Goal: Find specific page/section: Find specific page/section

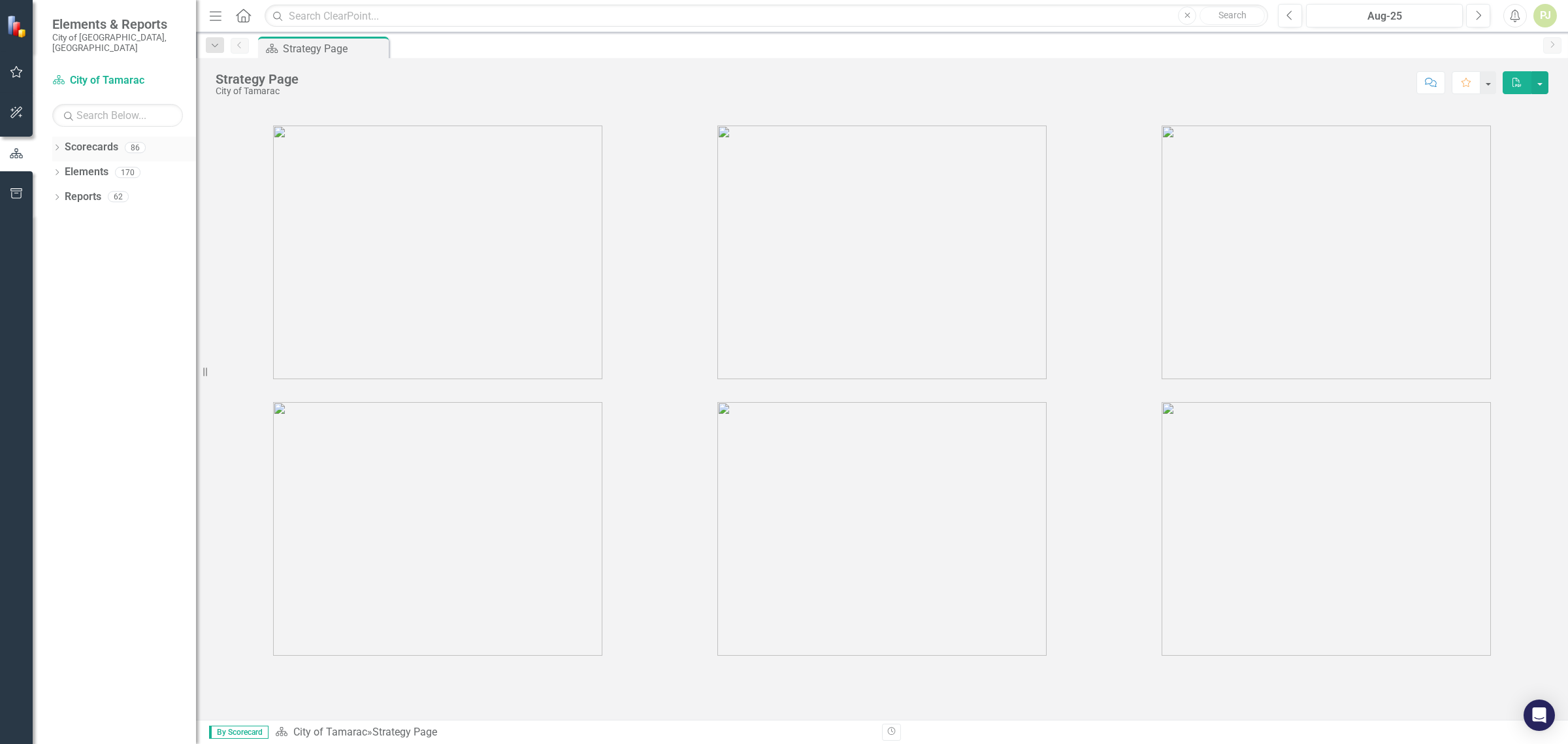
click at [57, 145] on icon "Dropdown" at bounding box center [57, 149] width 9 height 7
click at [59, 142] on icon "Dropdown" at bounding box center [55, 146] width 7 height 9
click at [84, 142] on link "Scorecards" at bounding box center [91, 147] width 53 height 15
click at [12, 27] on img at bounding box center [18, 27] width 23 height 23
click at [57, 145] on icon "Dropdown" at bounding box center [57, 149] width 9 height 7
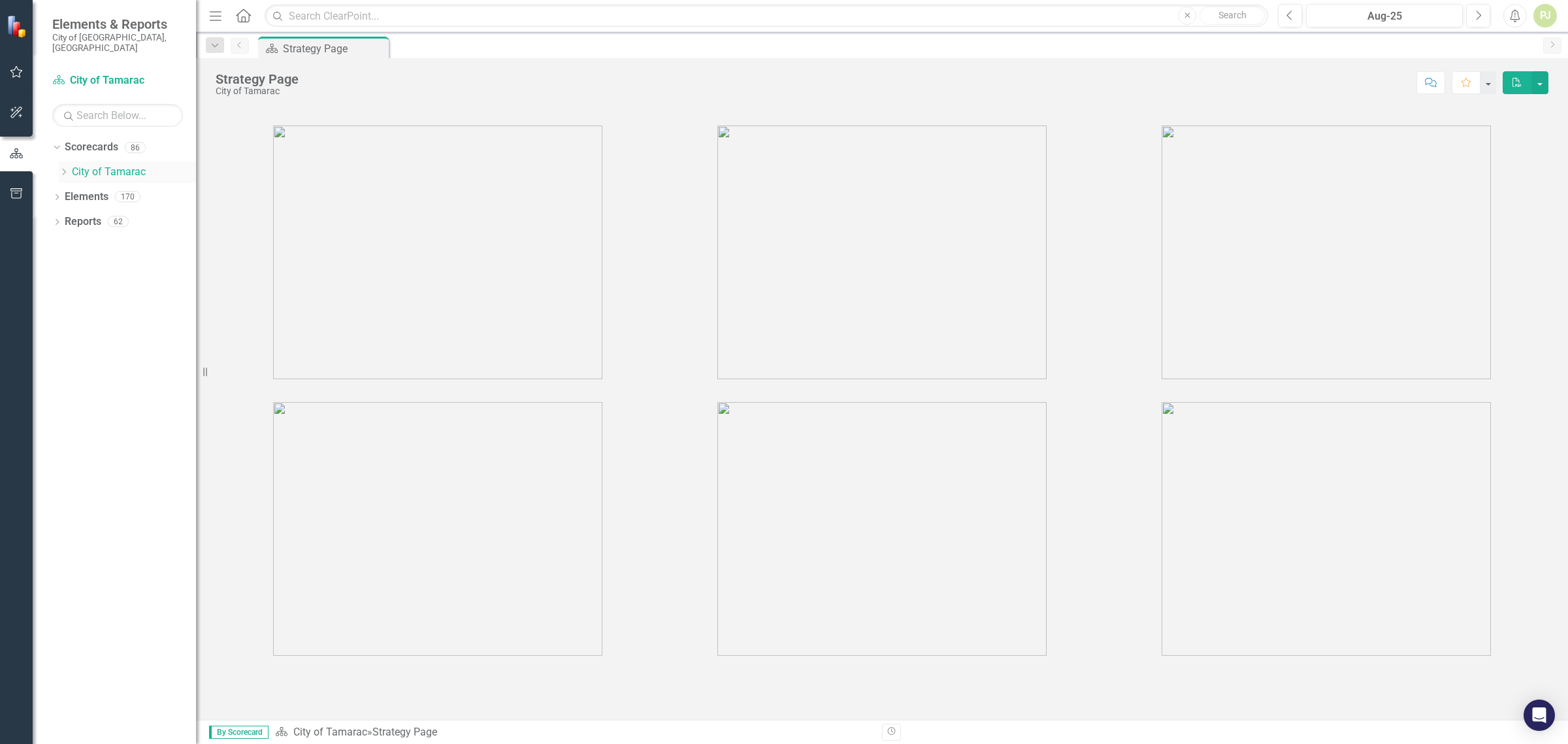
click at [62, 169] on icon at bounding box center [64, 172] width 3 height 7
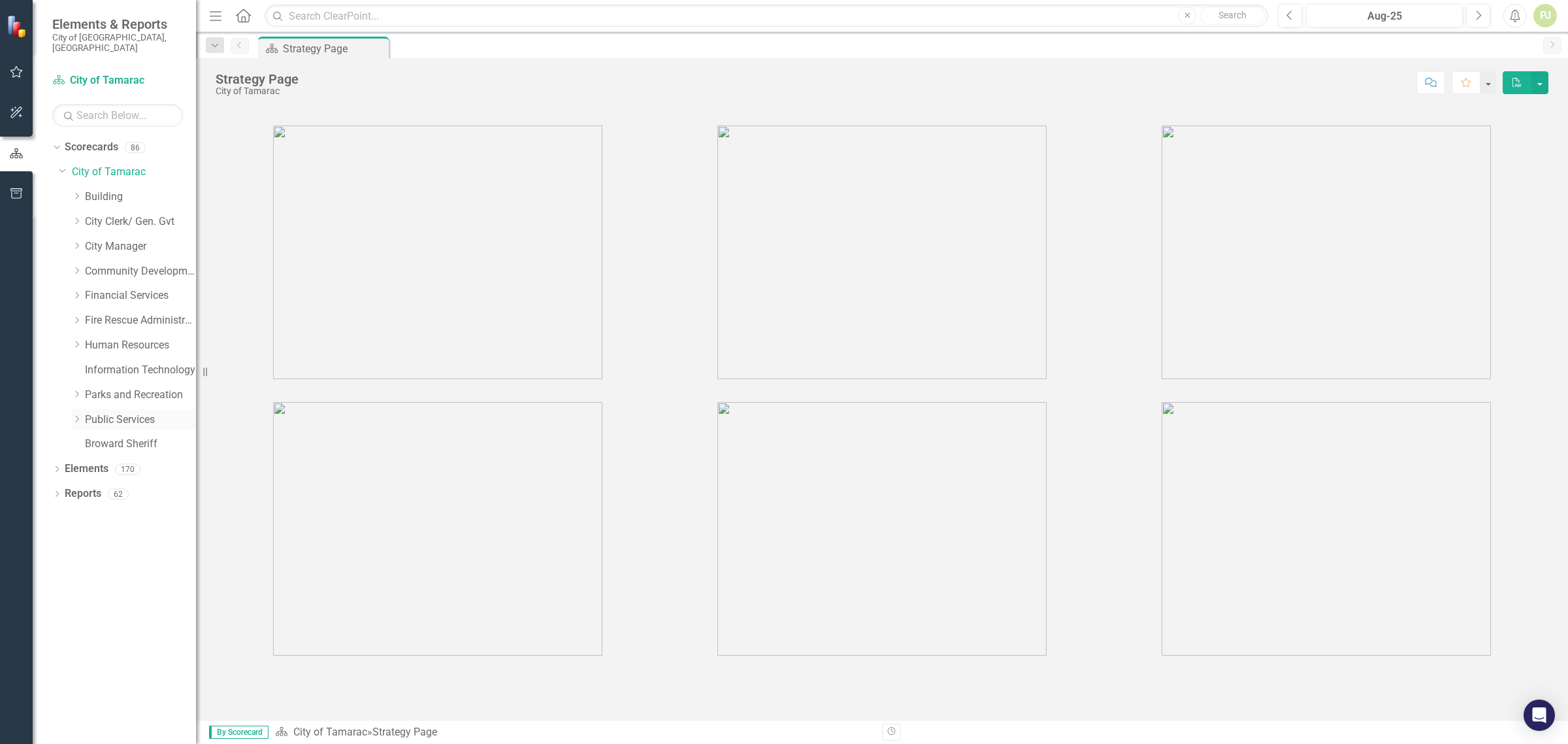
click at [79, 415] on icon "Dropdown" at bounding box center [76, 418] width 10 height 7
click at [90, 613] on icon "Dropdown" at bounding box center [90, 616] width 10 height 7
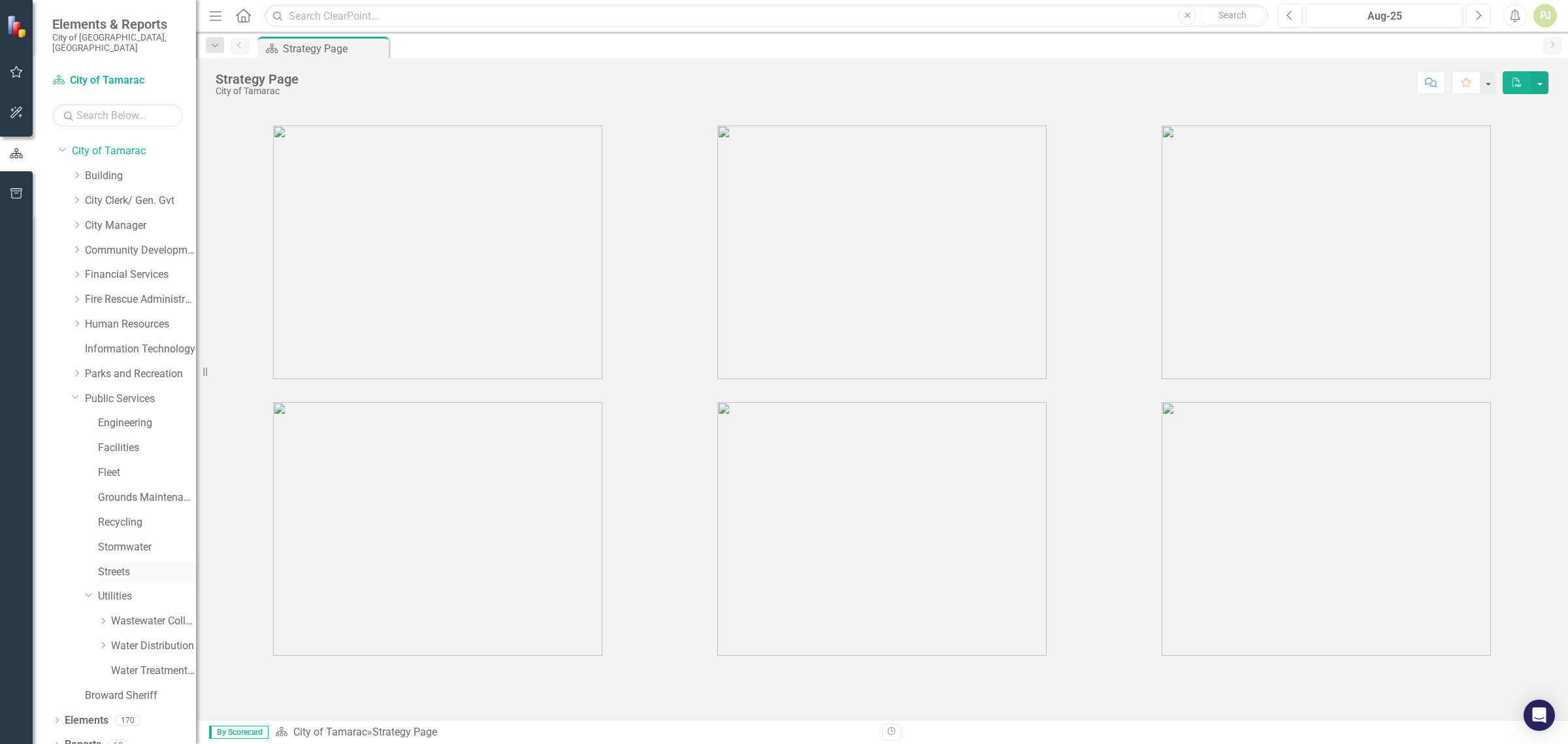
scroll to position [25, 0]
click at [106, 637] on icon "Dropdown" at bounding box center [103, 640] width 10 height 7
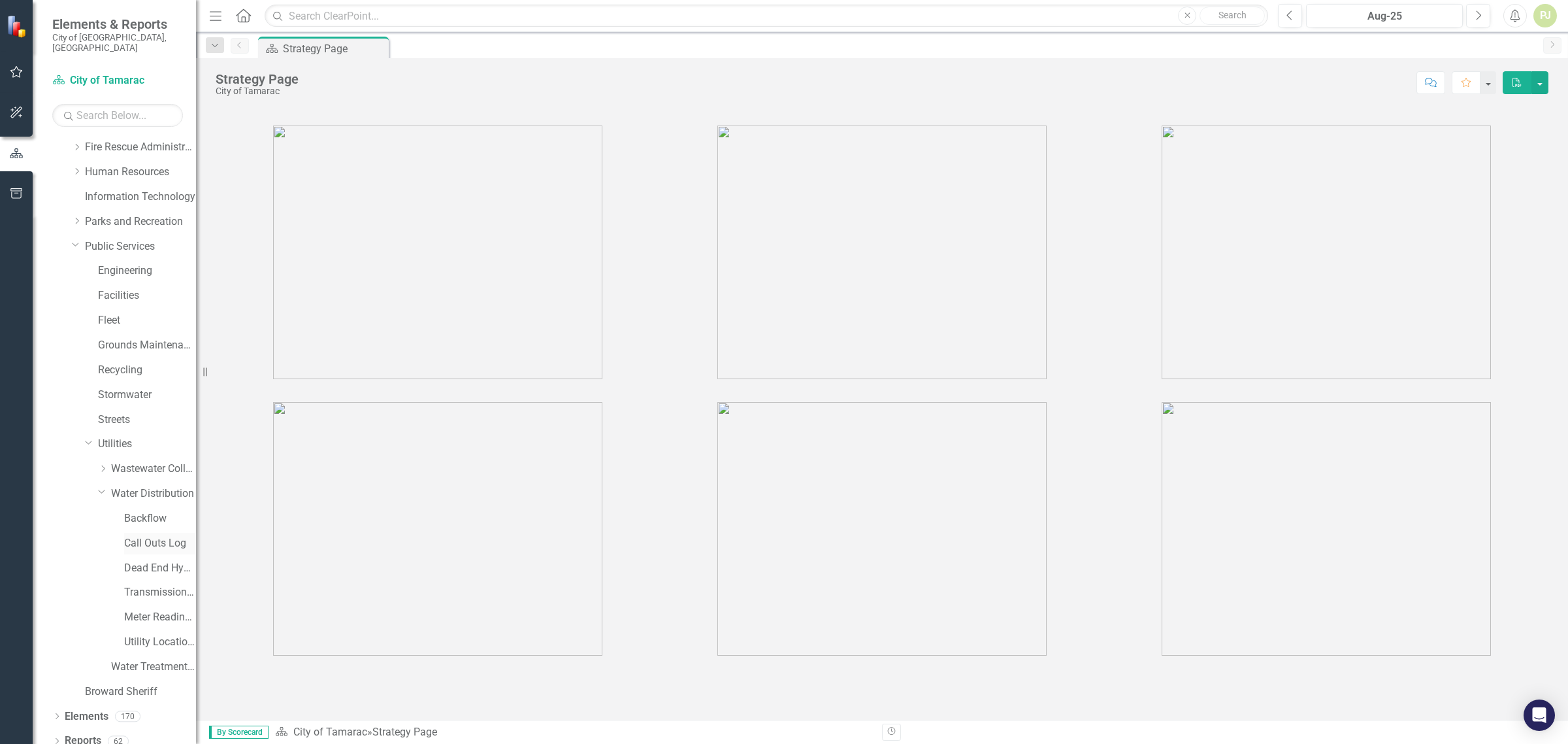
scroll to position [174, 0]
click at [141, 634] on link "Utility Location Requests" at bounding box center [160, 642] width 71 height 15
